Goal: Task Accomplishment & Management: Manage account settings

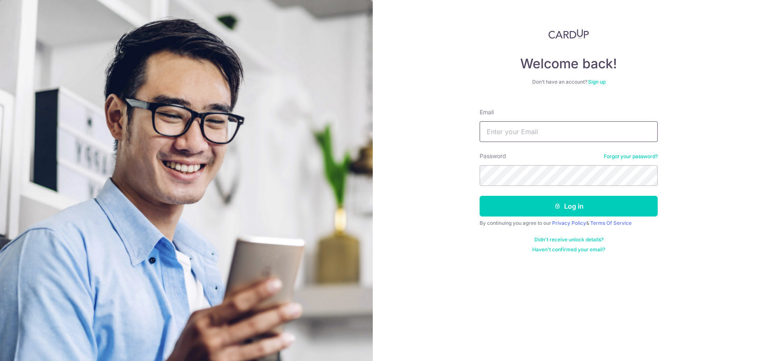
click at [498, 135] on input "Email" at bounding box center [568, 131] width 178 height 21
type input "jwventurecapital@gmail.com"
click at [479, 196] on button "Log in" at bounding box center [568, 206] width 178 height 21
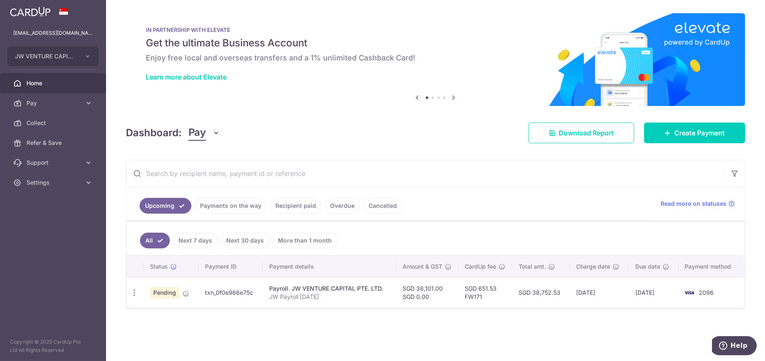
click at [576, 325] on div "× Pause Schedule Pause all future payments in this series Pause just this one p…" at bounding box center [435, 180] width 659 height 361
click at [164, 294] on span "Pending" at bounding box center [164, 293] width 29 height 12
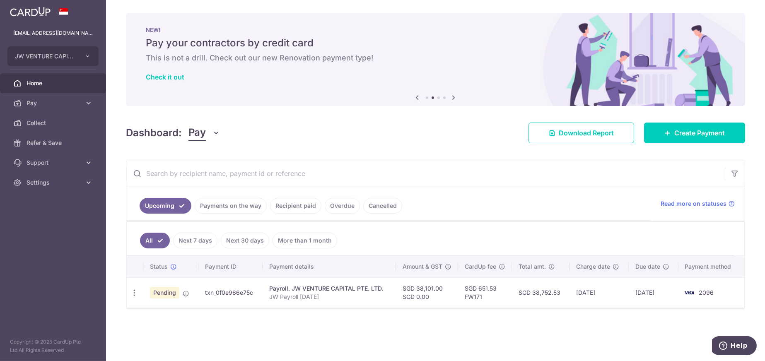
click at [350, 198] on link "Overdue" at bounding box center [342, 206] width 35 height 16
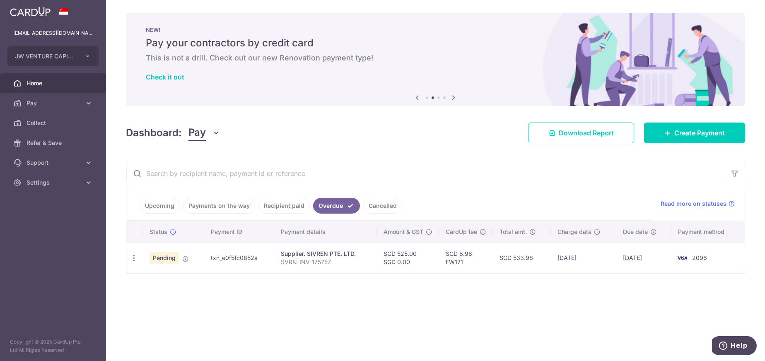
click at [283, 208] on link "Recipient paid" at bounding box center [283, 206] width 51 height 16
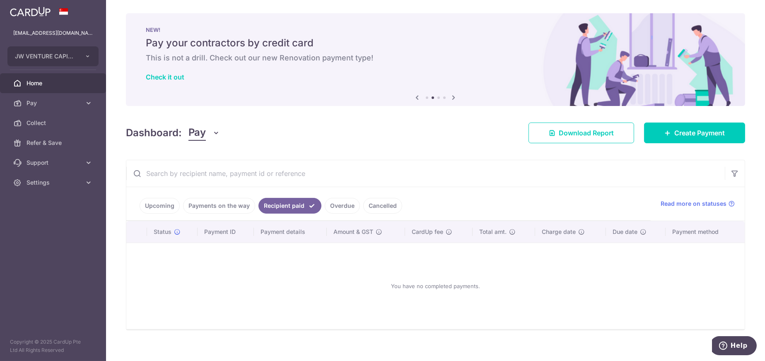
click at [223, 208] on link "Payments on the way" at bounding box center [219, 206] width 72 height 16
click at [156, 205] on link "Upcoming" at bounding box center [160, 206] width 40 height 16
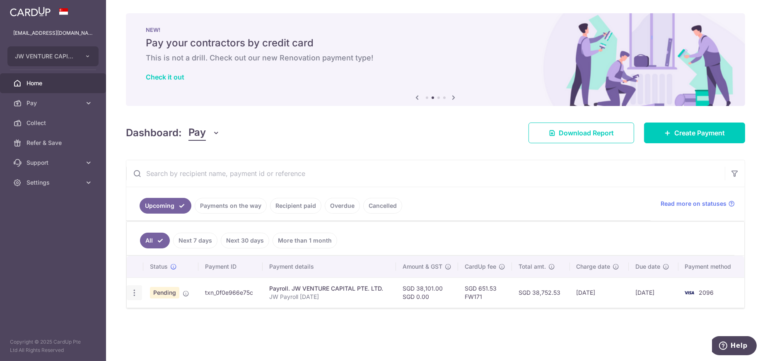
click at [130, 290] on icon "button" at bounding box center [134, 293] width 9 height 9
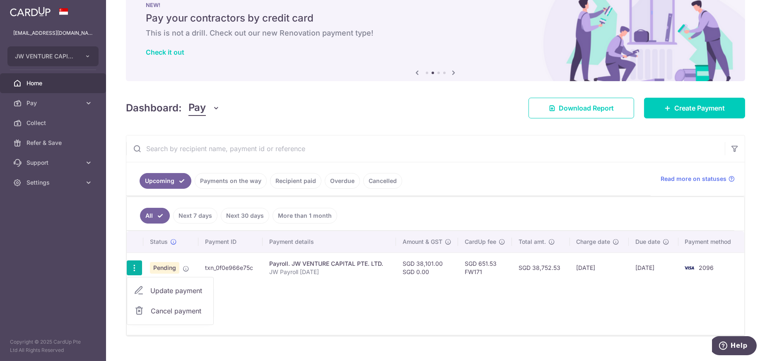
scroll to position [39, 0]
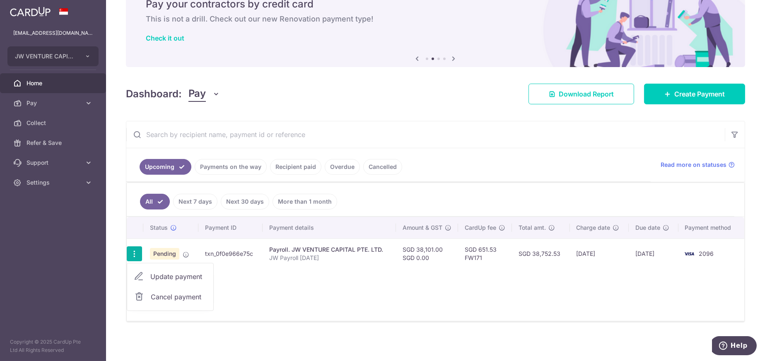
click at [279, 297] on div "Status Payment ID Payment details Amount & GST CardUp fee Total amt. Charge dat…" at bounding box center [435, 269] width 617 height 104
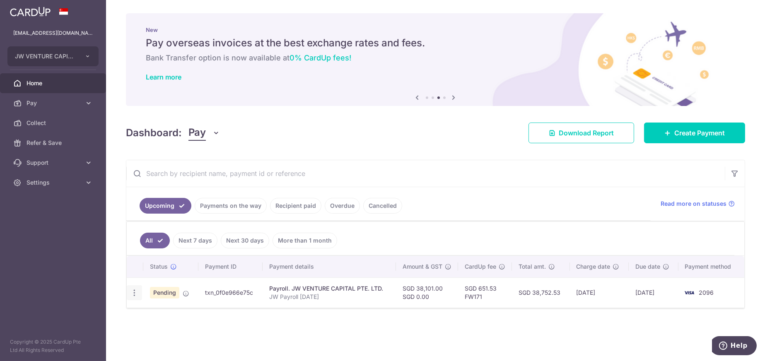
click at [136, 293] on icon "button" at bounding box center [134, 293] width 9 height 9
click at [240, 330] on div "Status Payment ID Payment details Amount & GST CardUp fee Total amt. Charge dat…" at bounding box center [435, 308] width 617 height 104
click at [373, 209] on link "Cancelled" at bounding box center [382, 206] width 39 height 16
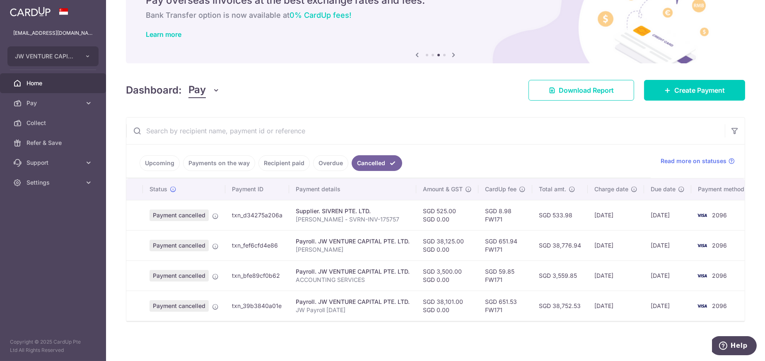
scroll to position [46, 0]
click at [321, 155] on link "Overdue" at bounding box center [330, 163] width 35 height 16
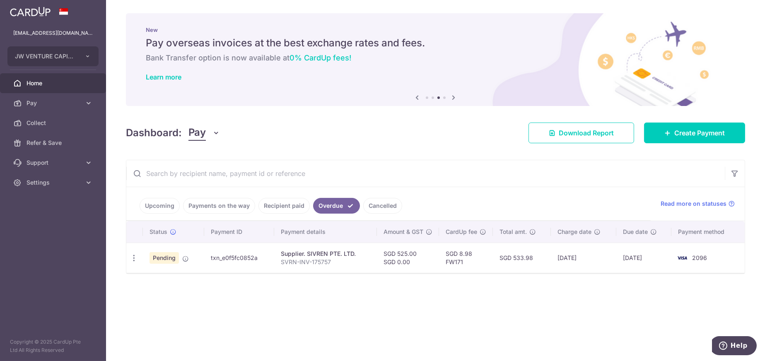
click at [279, 203] on link "Recipient paid" at bounding box center [283, 206] width 51 height 16
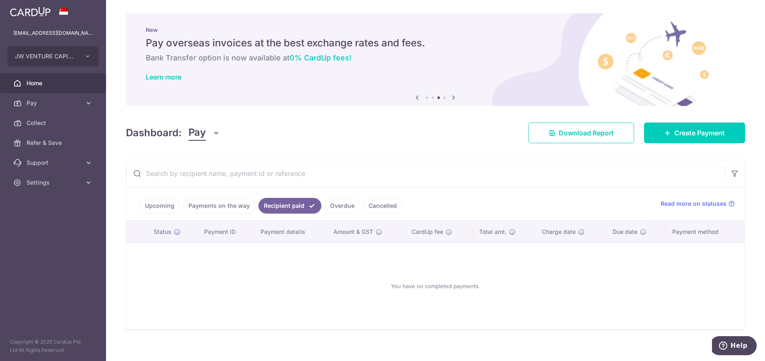
click at [221, 205] on link "Payments on the way" at bounding box center [219, 206] width 72 height 16
click at [163, 208] on link "Upcoming" at bounding box center [160, 206] width 40 height 16
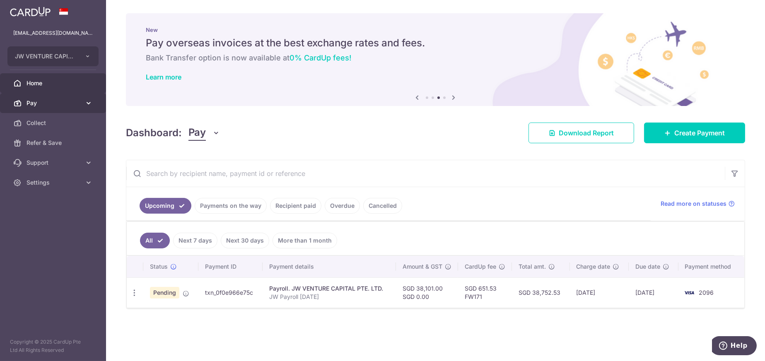
click at [36, 99] on span "Pay" at bounding box center [53, 103] width 55 height 8
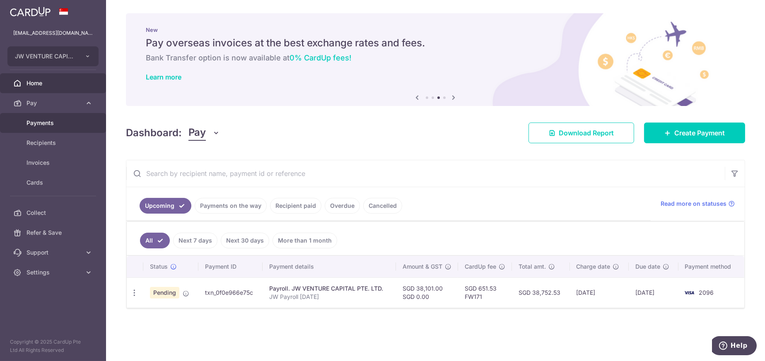
click at [40, 126] on span "Payments" at bounding box center [53, 123] width 55 height 8
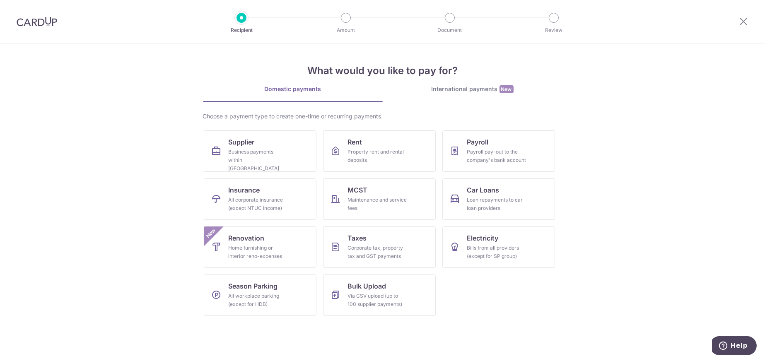
click at [751, 23] on div at bounding box center [743, 21] width 43 height 43
click at [743, 22] on icon at bounding box center [743, 21] width 10 height 10
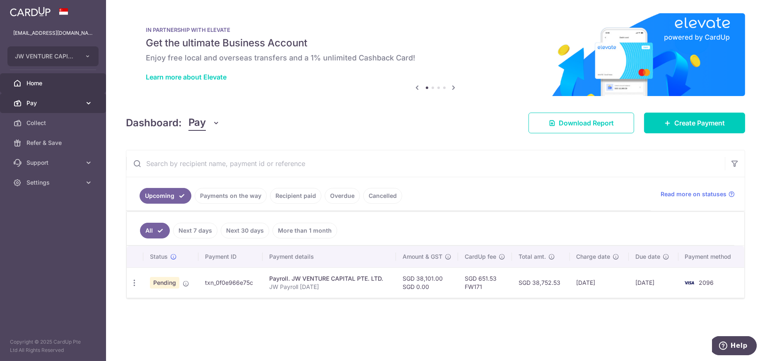
click at [43, 105] on span "Pay" at bounding box center [53, 103] width 55 height 8
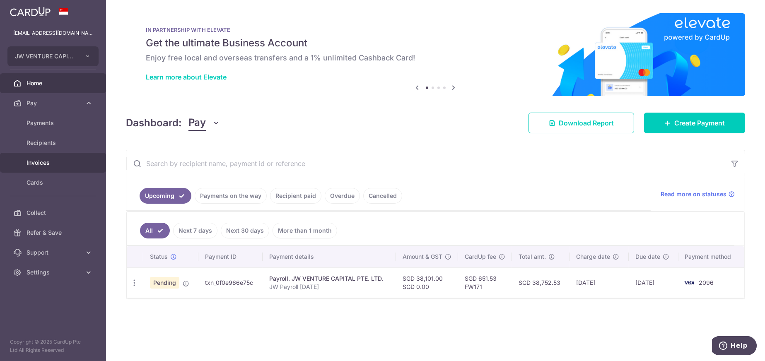
click at [34, 166] on span "Invoices" at bounding box center [53, 163] width 55 height 8
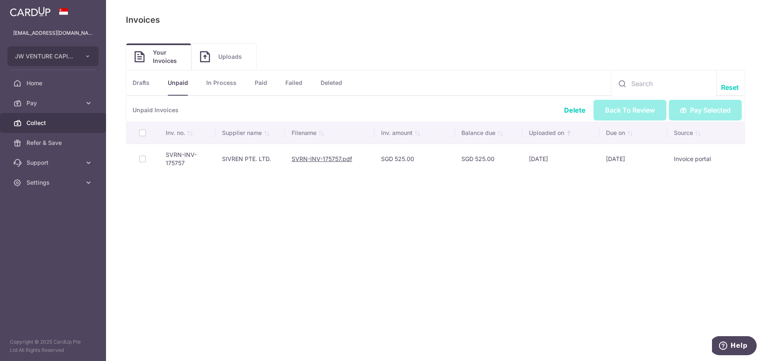
click at [34, 125] on span "Collect" at bounding box center [53, 123] width 55 height 8
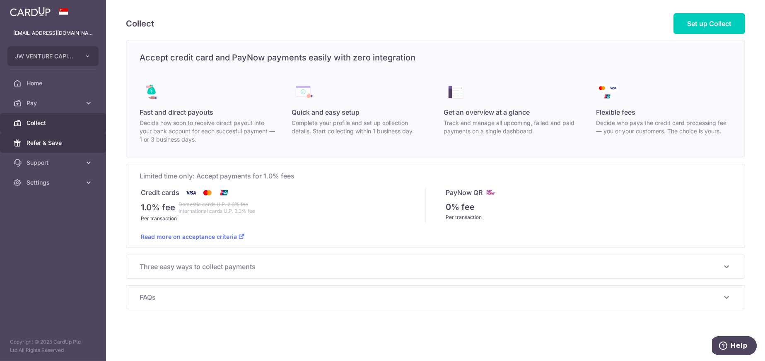
click at [36, 142] on span "Refer & Save" at bounding box center [53, 143] width 55 height 8
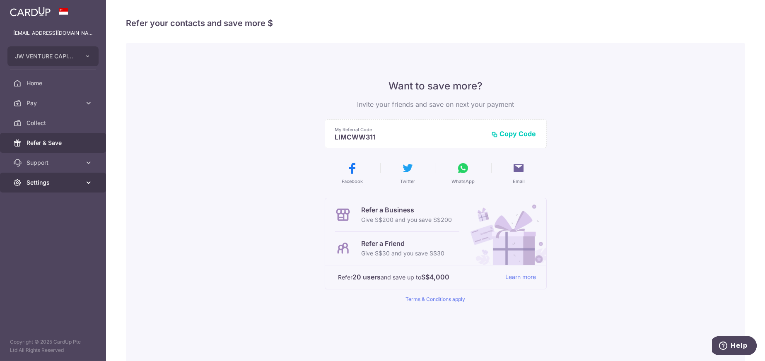
click at [31, 179] on span "Settings" at bounding box center [53, 182] width 55 height 8
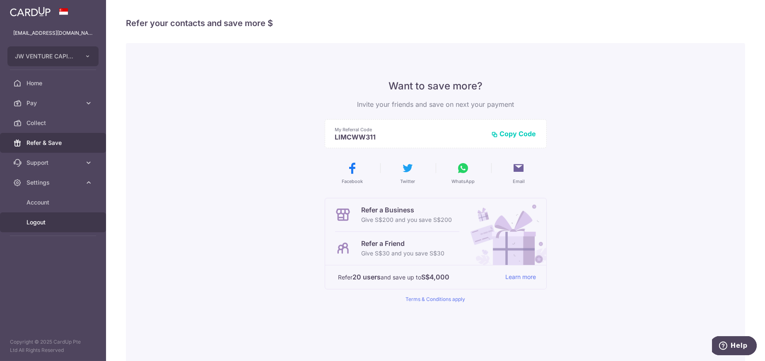
click at [41, 224] on span "Logout" at bounding box center [53, 222] width 55 height 8
